Goal: Manage account settings

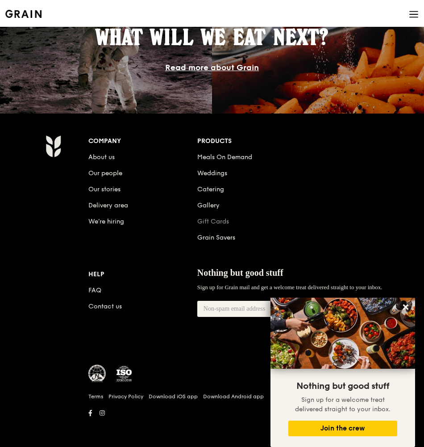
scroll to position [1216, 0]
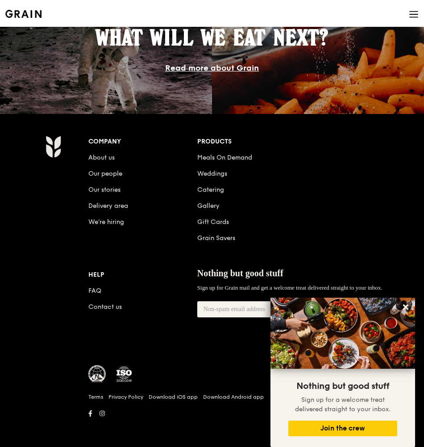
click at [418, 16] on icon at bounding box center [414, 14] width 10 height 10
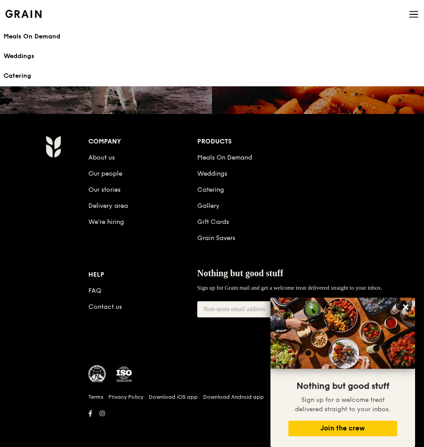
scroll to position [0, 0]
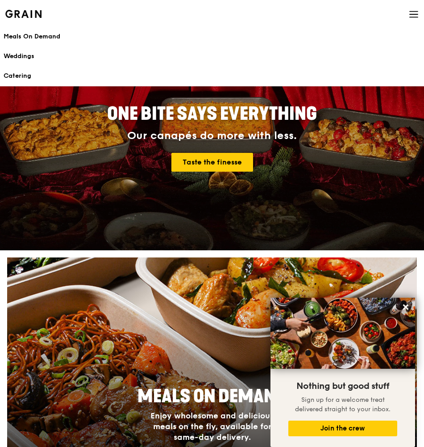
click at [44, 223] on div "ONE BITE SAYS EVERYTHING Our canapés do more with less. Taste the finesse" at bounding box center [212, 138] width 403 height 223
click at [419, 14] on div "Grain logo Meals On Demand Weddings Catering Contact us" at bounding box center [212, 15] width 424 height 30
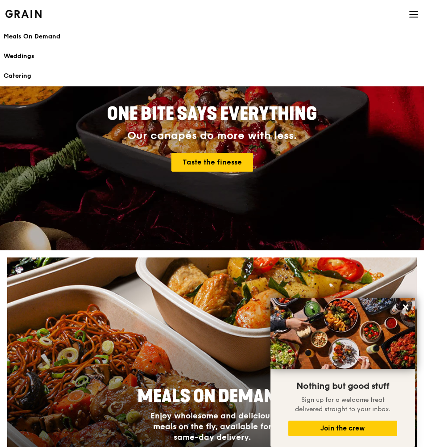
click at [415, 14] on icon at bounding box center [414, 14] width 10 height 10
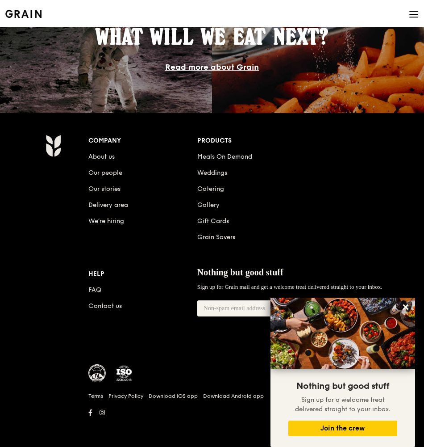
scroll to position [1216, 0]
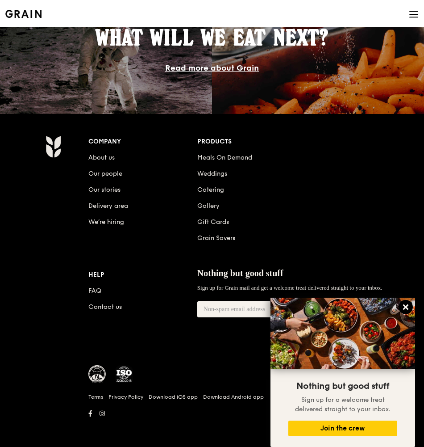
click at [404, 307] on icon at bounding box center [406, 307] width 8 height 8
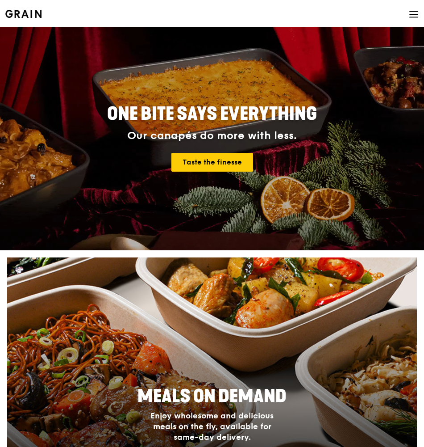
scroll to position [0, 0]
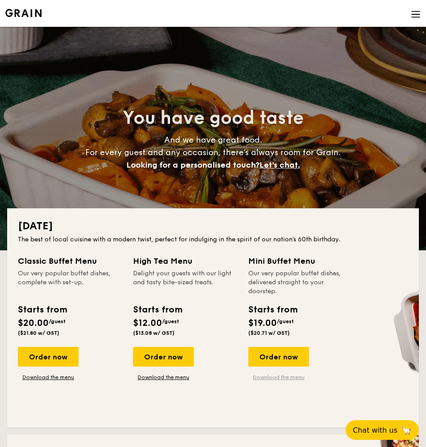
click at [273, 376] on link "Download the menu" at bounding box center [278, 376] width 61 height 7
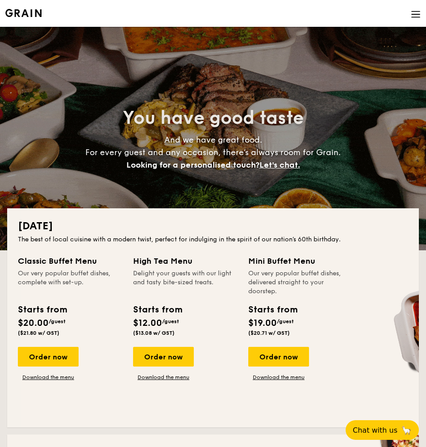
scroll to position [2, 0]
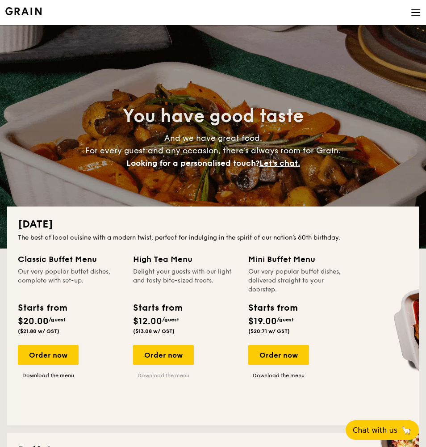
click at [175, 375] on link "Download the menu" at bounding box center [163, 375] width 61 height 7
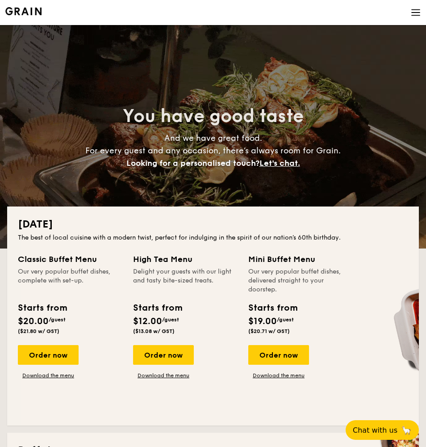
click at [418, 12] on img at bounding box center [416, 13] width 10 height 10
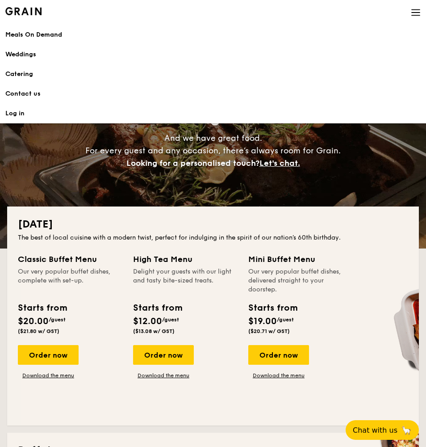
click at [14, 116] on link "Log in" at bounding box center [212, 114] width 415 height 20
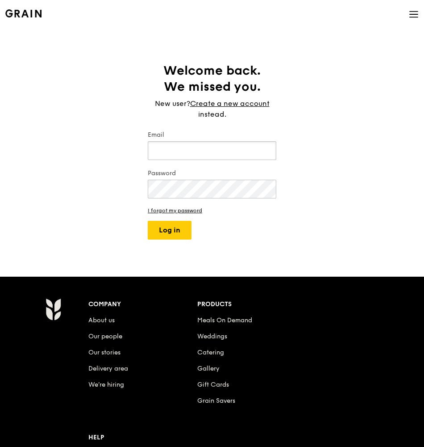
type input "nz.singapore@icloud.com"
click at [170, 230] on button "Log in" at bounding box center [170, 230] width 44 height 19
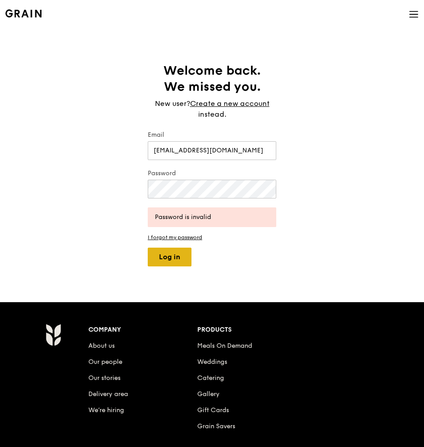
click at [177, 257] on button "Log in" at bounding box center [170, 256] width 44 height 19
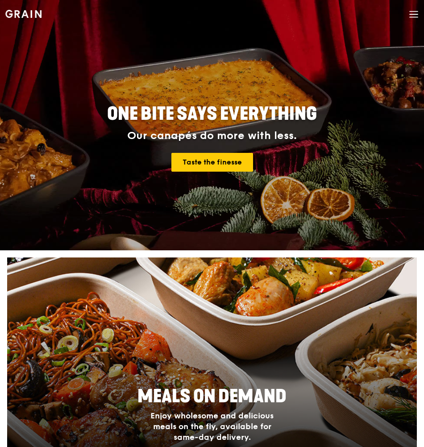
click at [413, 16] on icon at bounding box center [414, 14] width 10 height 10
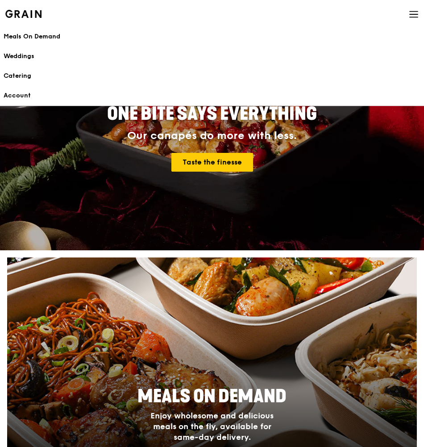
click at [34, 165] on div "Taste the finesse" at bounding box center [212, 162] width 402 height 19
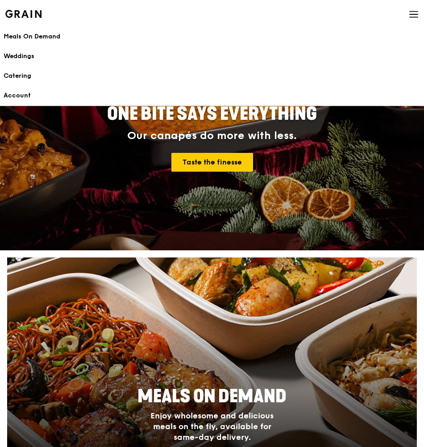
click at [410, 13] on icon at bounding box center [414, 14] width 10 height 10
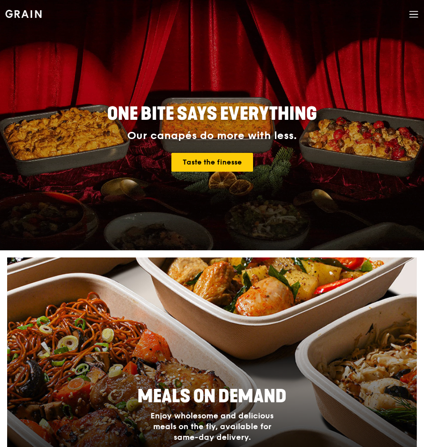
click at [20, 14] on img at bounding box center [23, 14] width 36 height 8
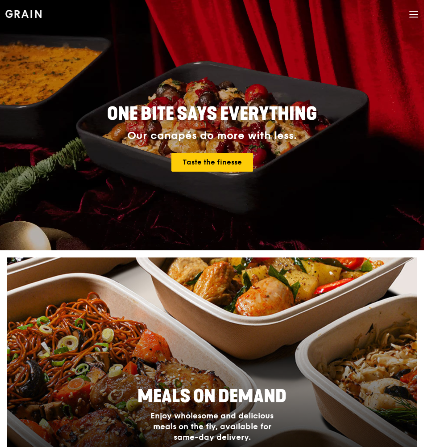
click at [414, 15] on icon at bounding box center [414, 14] width 10 height 10
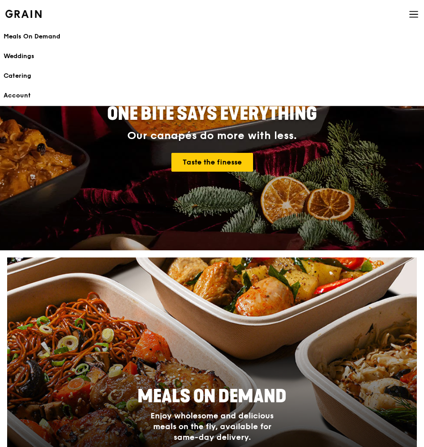
click at [22, 98] on link "Account" at bounding box center [212, 96] width 417 height 20
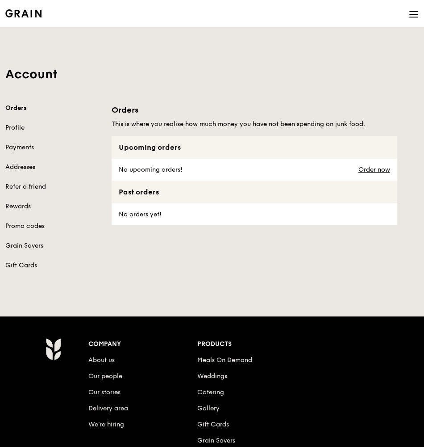
click at [19, 129] on link "Profile" at bounding box center [53, 127] width 96 height 9
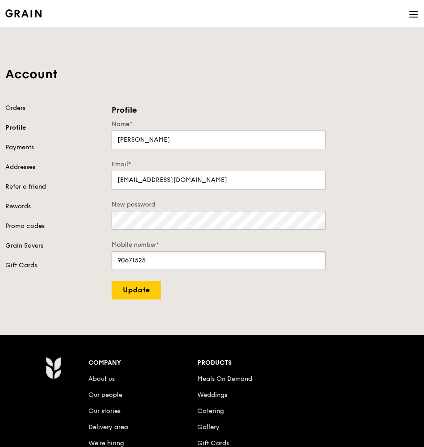
drag, startPoint x: 154, startPoint y: 264, endPoint x: 53, endPoint y: 260, distance: 101.5
click at [53, 260] on div "Orders Profile Payments Addresses Refer a friend Rewards Promo codes Grain Save…" at bounding box center [212, 202] width 424 height 196
type input "87851830"
click at [142, 295] on input "Update" at bounding box center [137, 289] width 50 height 19
type input "Update"
